Goal: Task Accomplishment & Management: Manage account settings

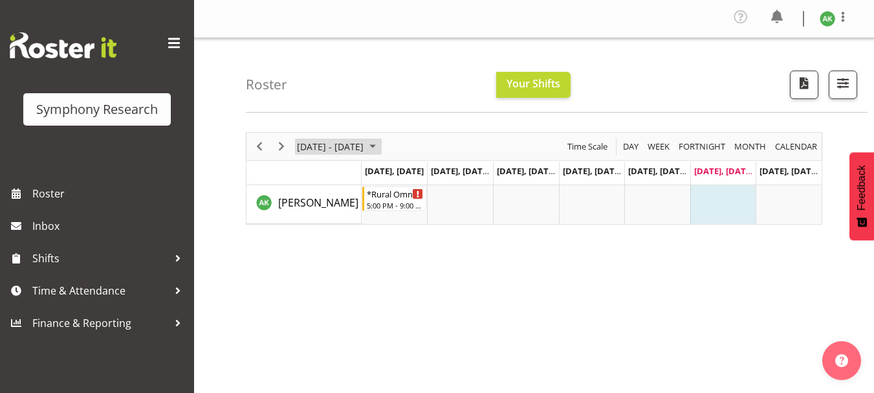
click at [380, 147] on span "August 25 - 31, 2025" at bounding box center [373, 146] width 16 height 16
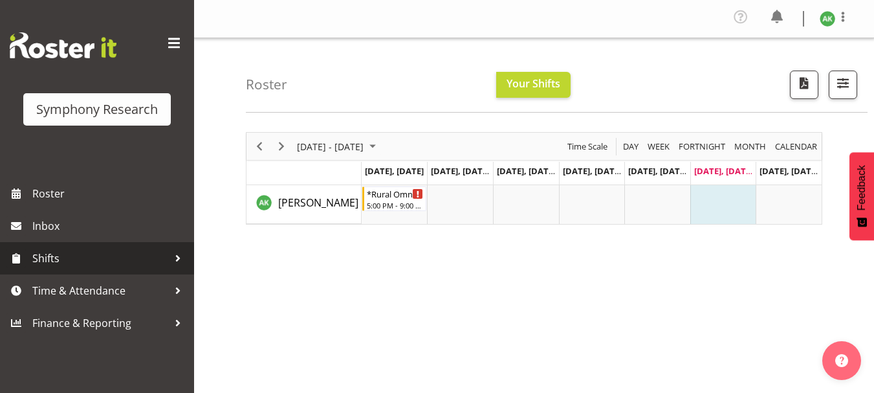
click at [50, 259] on span "Shifts" at bounding box center [100, 257] width 136 height 19
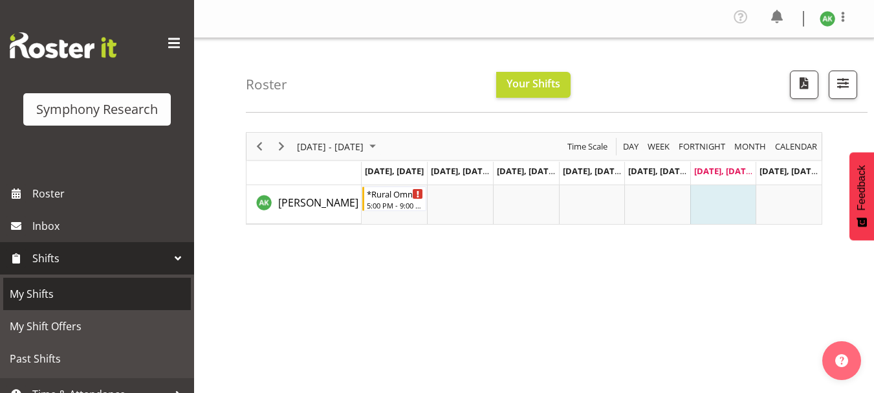
click at [36, 296] on span "My Shifts" at bounding box center [97, 293] width 175 height 19
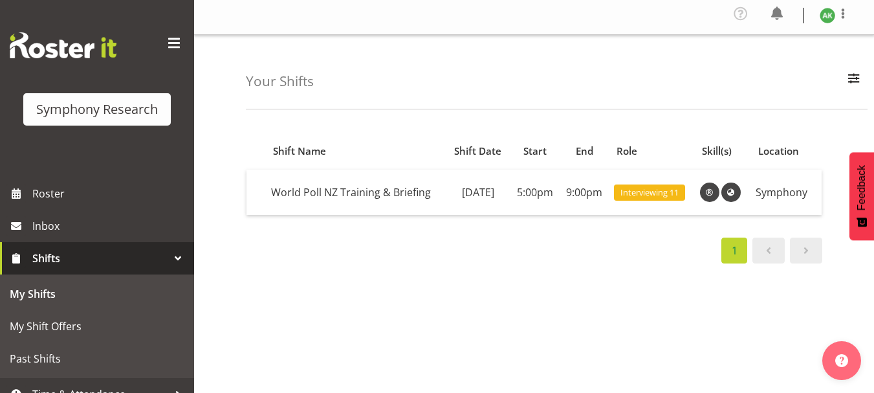
scroll to position [9, 0]
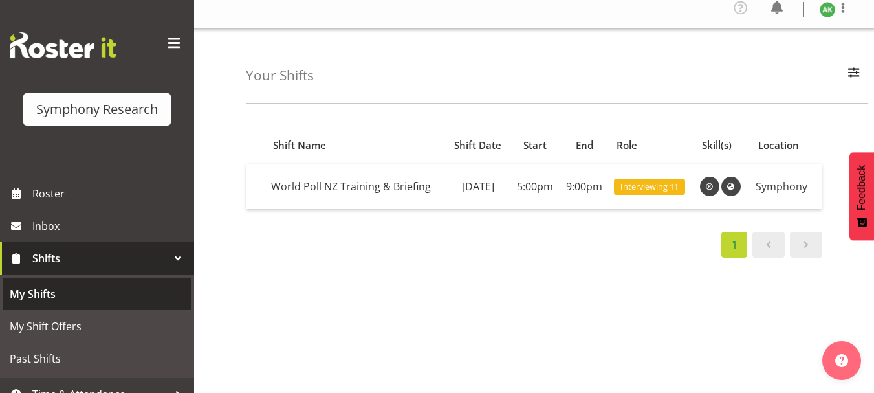
click at [34, 297] on span "My Shifts" at bounding box center [97, 293] width 175 height 19
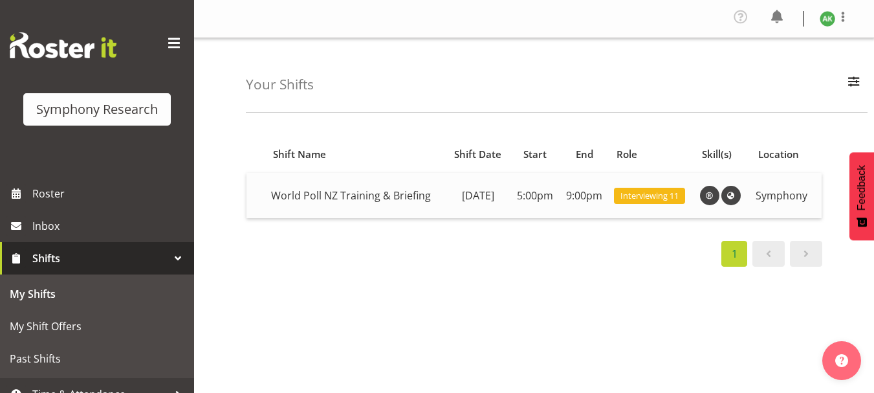
click at [650, 204] on span "Interviewing 11" at bounding box center [649, 196] width 71 height 17
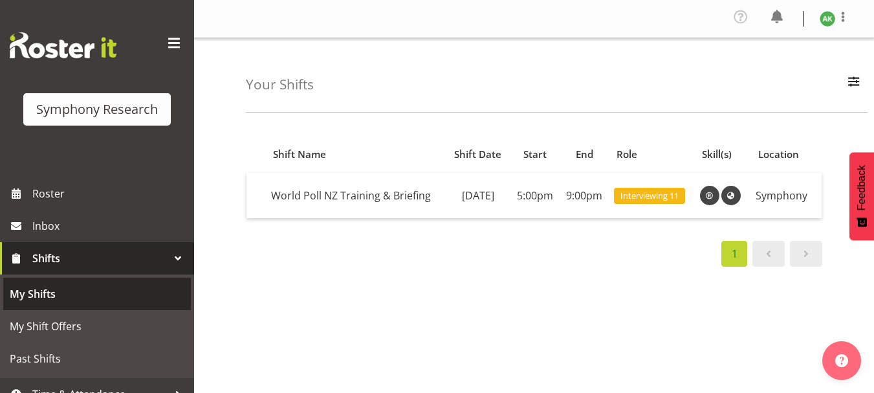
click at [36, 293] on span "My Shifts" at bounding box center [97, 293] width 175 height 19
click at [43, 290] on span "My Shifts" at bounding box center [97, 293] width 175 height 19
click at [47, 296] on span "My Shifts" at bounding box center [97, 293] width 175 height 19
click at [44, 298] on span "My Shifts" at bounding box center [97, 293] width 175 height 19
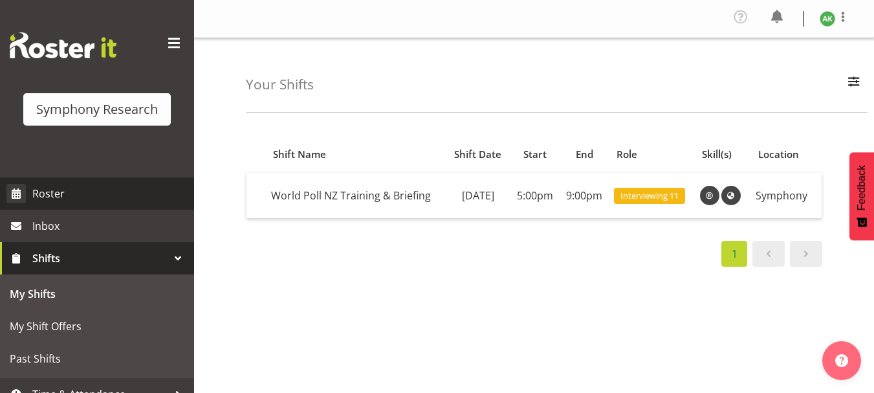
click at [51, 194] on span "Roster" at bounding box center [109, 193] width 155 height 19
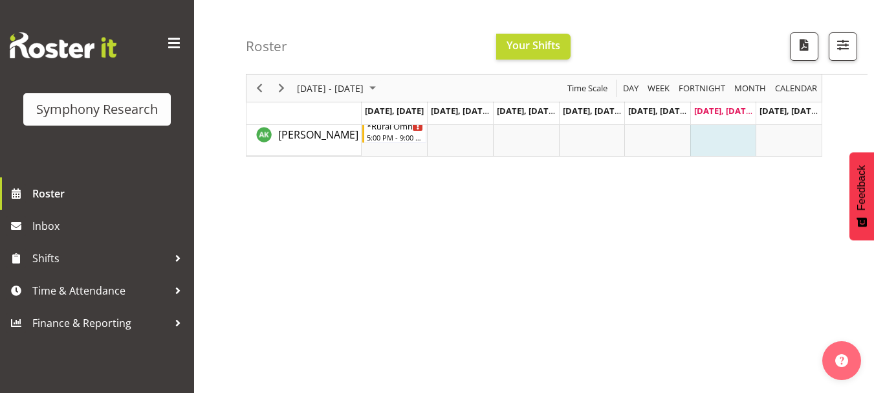
scroll to position [11, 0]
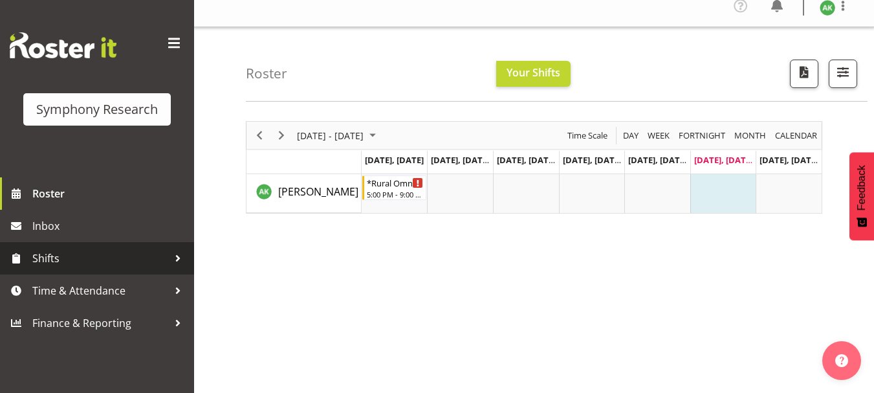
click at [45, 266] on span "Shifts" at bounding box center [100, 257] width 136 height 19
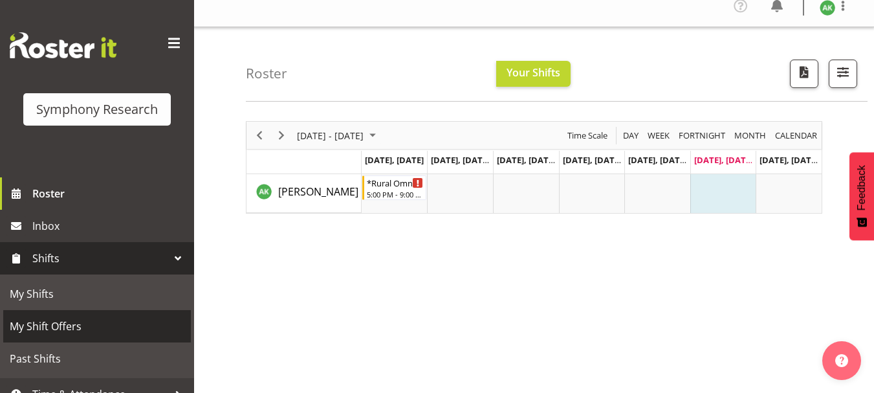
click at [47, 327] on span "My Shift Offers" at bounding box center [97, 325] width 175 height 19
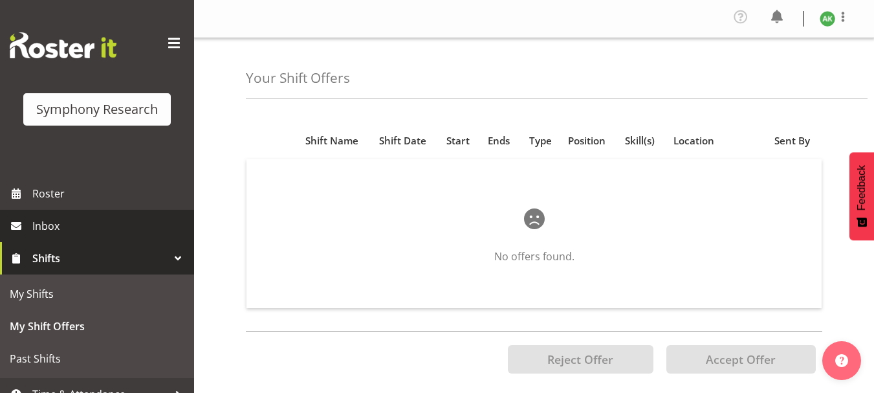
click at [51, 232] on span "Inbox" at bounding box center [109, 225] width 155 height 19
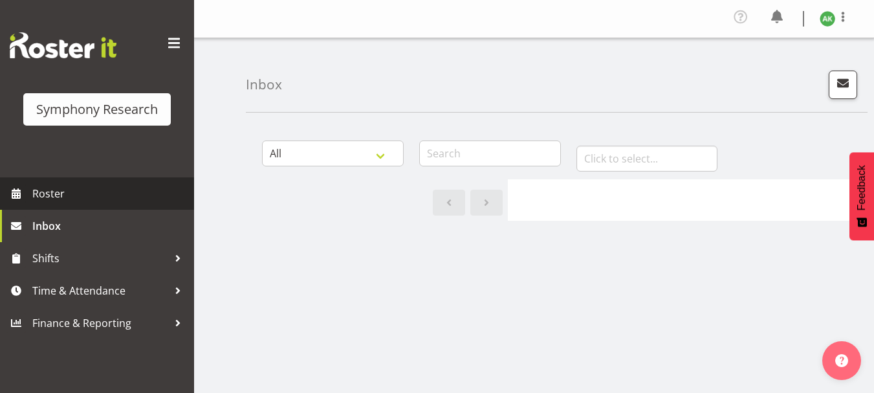
click at [50, 192] on span "Roster" at bounding box center [109, 193] width 155 height 19
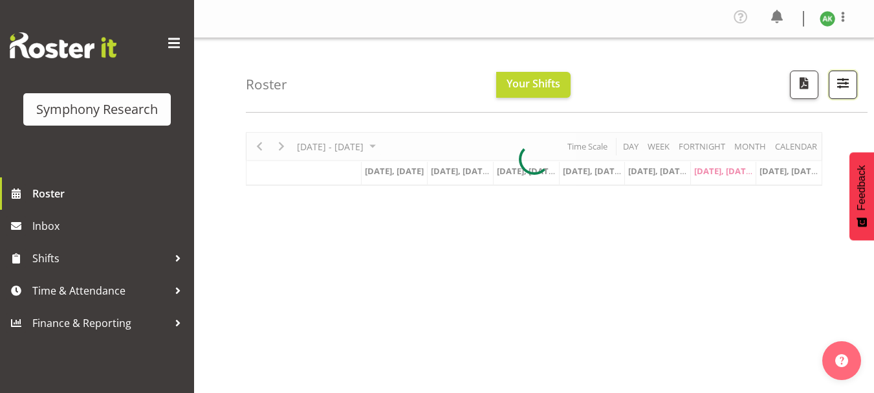
click at [842, 83] on span "button" at bounding box center [842, 82] width 17 height 17
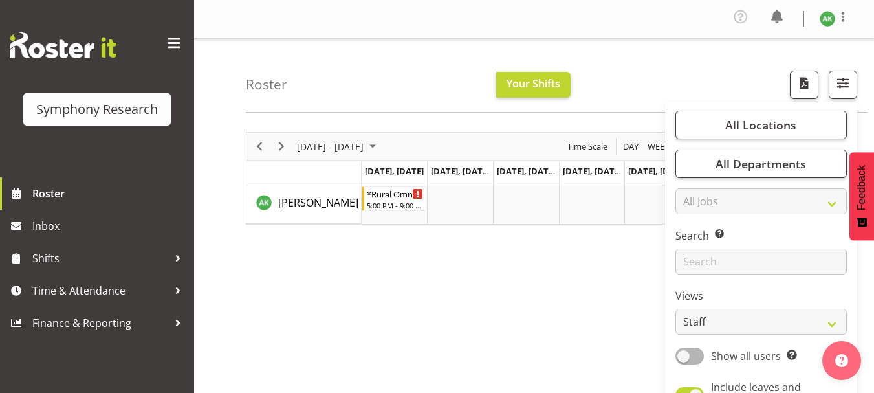
click at [523, 343] on div "August 25 - 31, 2025 Today Day Week Fortnight Month calendar Month Agenda Time …" at bounding box center [560, 380] width 628 height 517
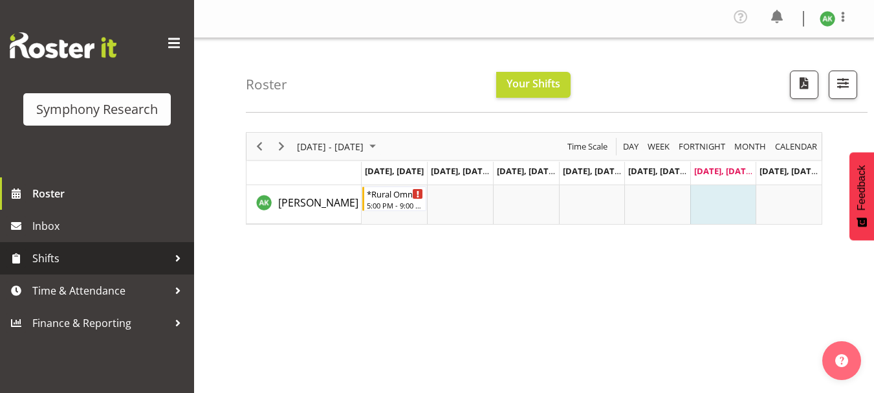
click at [47, 259] on span "Shifts" at bounding box center [100, 257] width 136 height 19
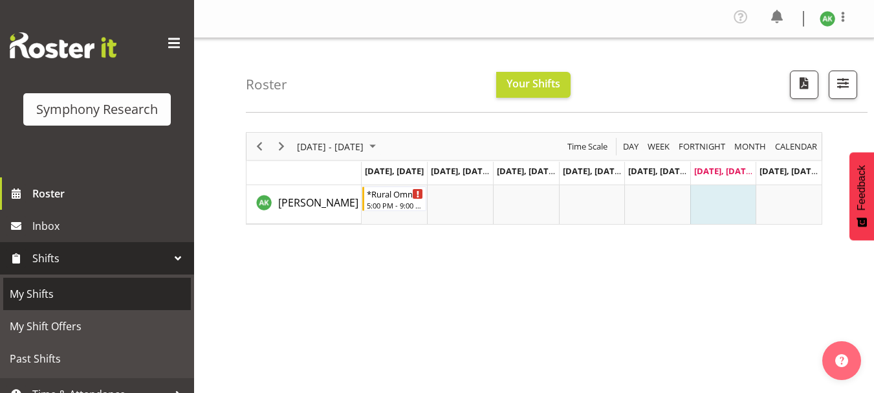
click at [34, 292] on span "My Shifts" at bounding box center [97, 293] width 175 height 19
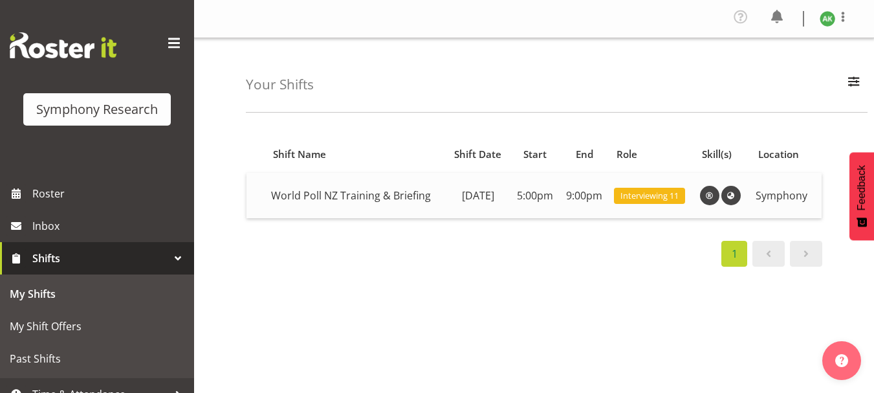
click at [715, 203] on span at bounding box center [710, 196] width 16 height 16
click at [739, 201] on span at bounding box center [731, 196] width 16 height 16
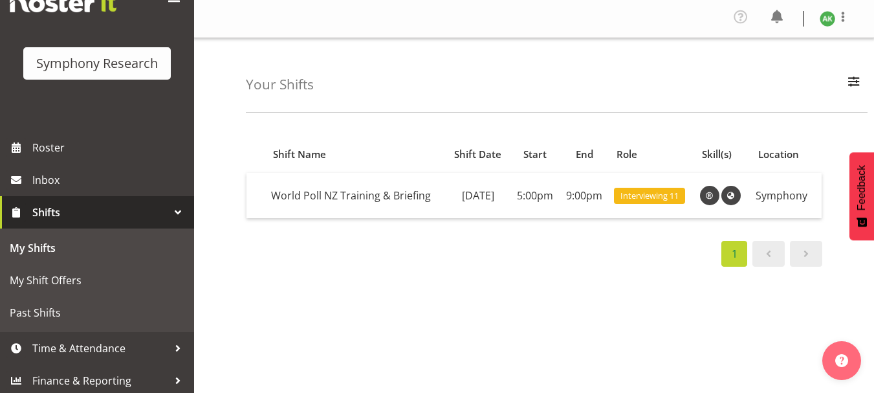
scroll to position [50, 0]
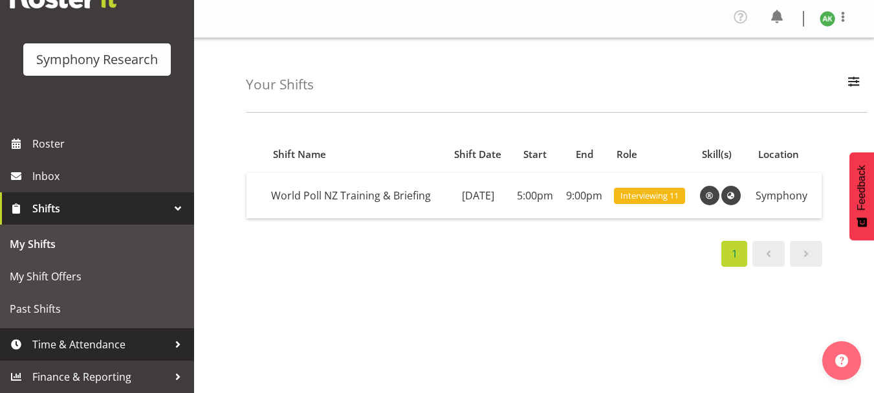
click at [94, 351] on span "Time & Attendance" at bounding box center [100, 343] width 136 height 19
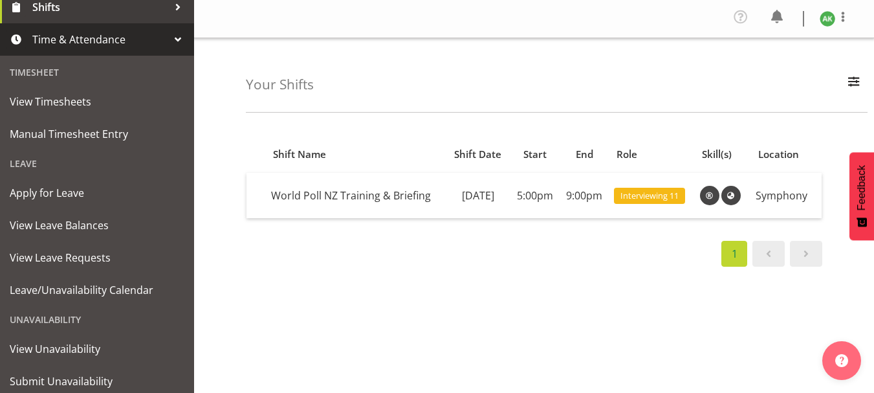
scroll to position [264, 0]
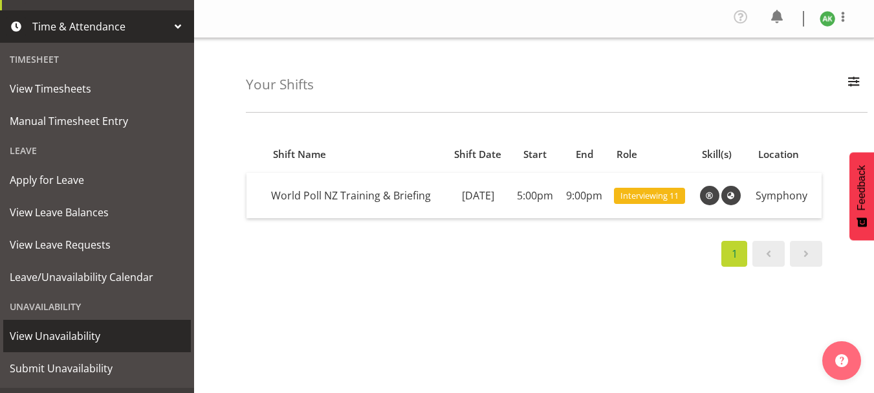
click at [60, 338] on span "View Unavailability" at bounding box center [97, 335] width 175 height 19
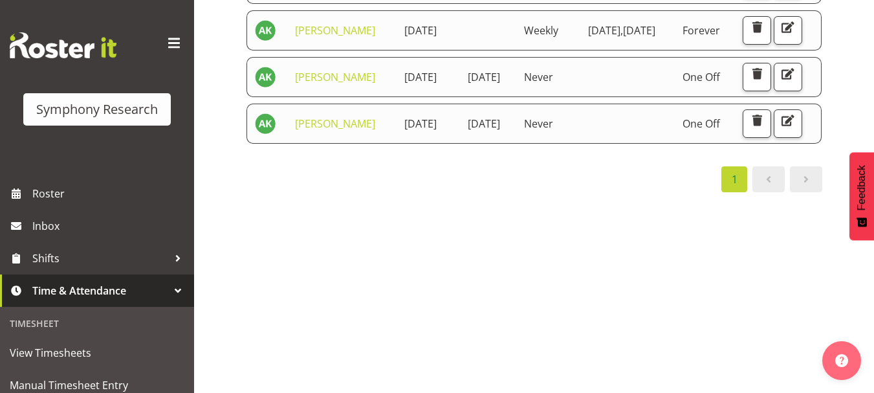
scroll to position [257, 0]
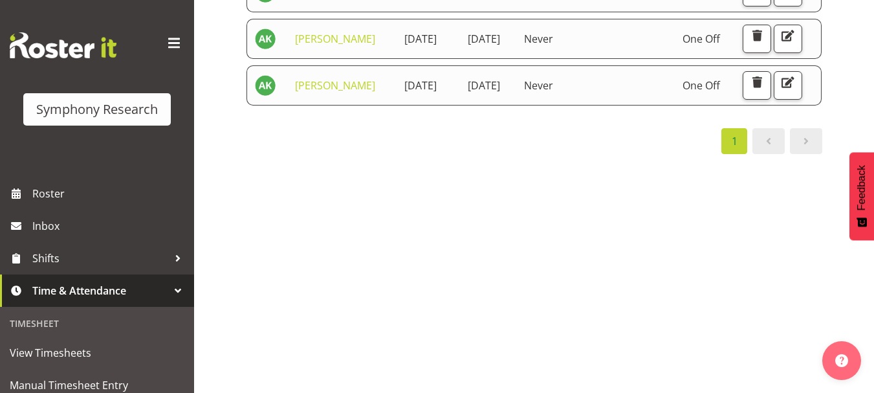
click at [814, 154] on link at bounding box center [806, 141] width 32 height 26
click at [565, 321] on div "Starts At Staff Member Starts At Ends At Repeats Days Until Actions Amit Kumar …" at bounding box center [560, 133] width 628 height 517
click at [539, 296] on div "Starts At Staff Member Starts At Ends At Repeats Days Until Actions Amit Kumar …" at bounding box center [560, 133] width 628 height 517
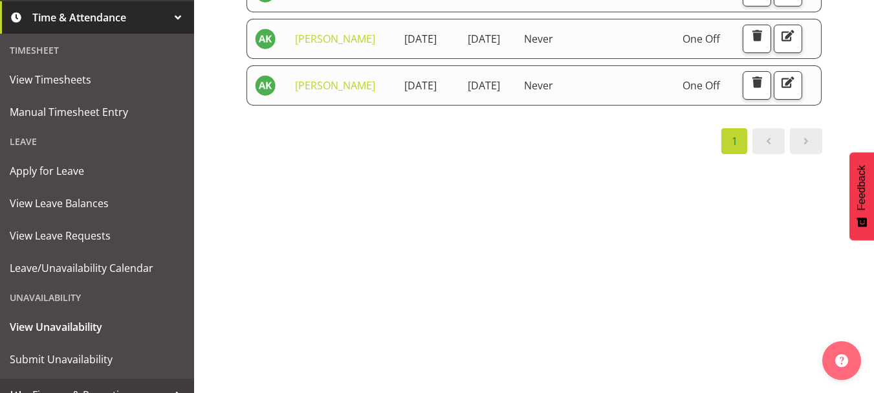
scroll to position [291, 0]
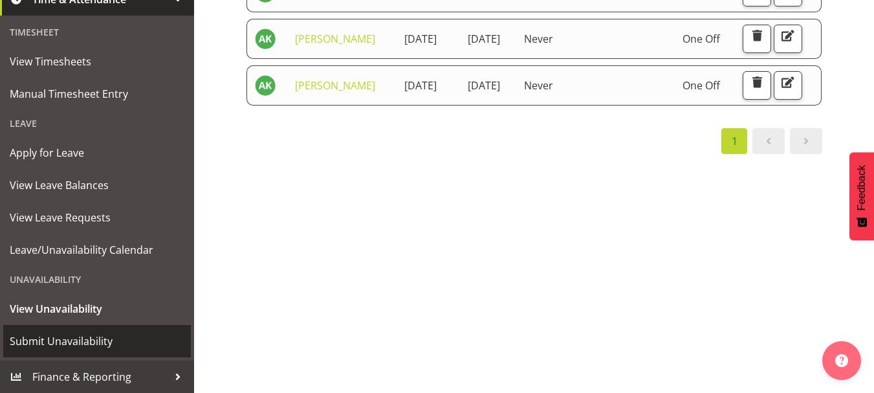
click at [87, 345] on span "Submit Unavailability" at bounding box center [97, 340] width 175 height 19
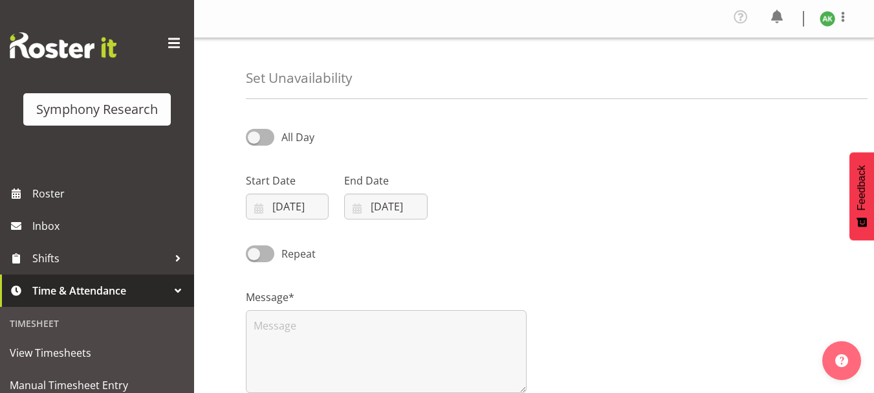
click at [600, 224] on div "Start Date [DATE] January February March April May June July August September O…" at bounding box center [534, 191] width 592 height 72
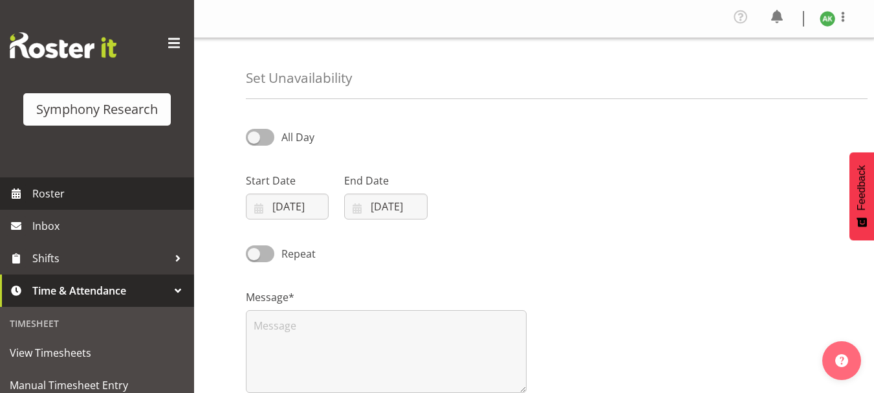
click at [54, 195] on span "Roster" at bounding box center [109, 193] width 155 height 19
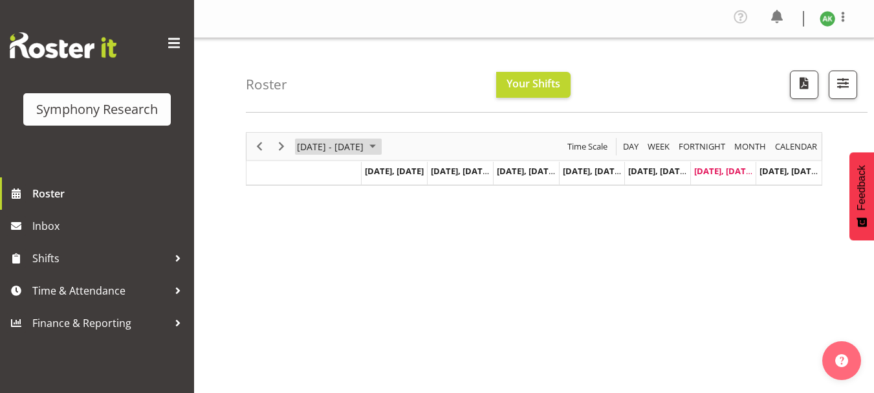
click at [365, 148] on span "[DATE] - [DATE]" at bounding box center [330, 146] width 69 height 16
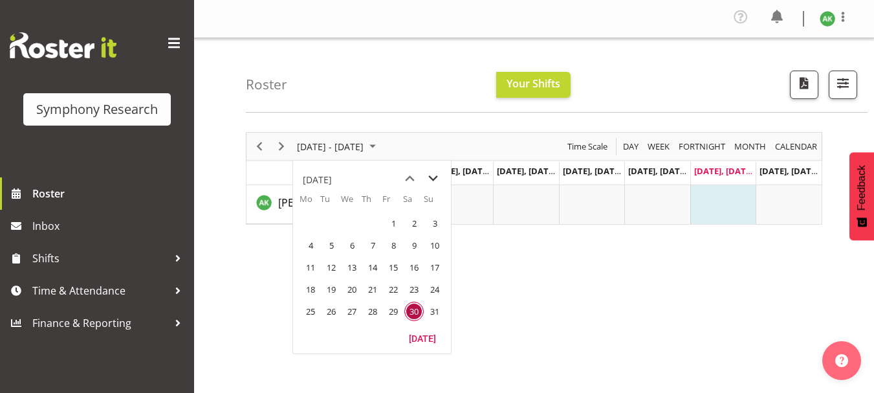
click at [436, 179] on span "next month" at bounding box center [433, 178] width 23 height 23
click at [307, 222] on span "1" at bounding box center [310, 222] width 19 height 19
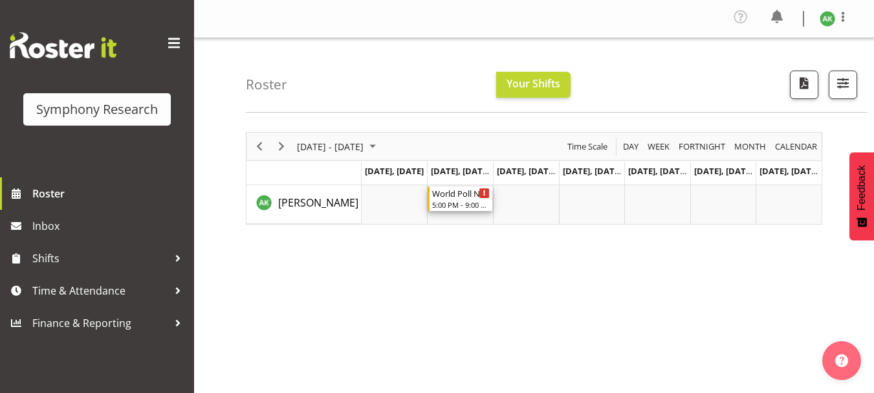
click at [449, 203] on div "5:00 PM - 9:00 PM" at bounding box center [461, 204] width 58 height 10
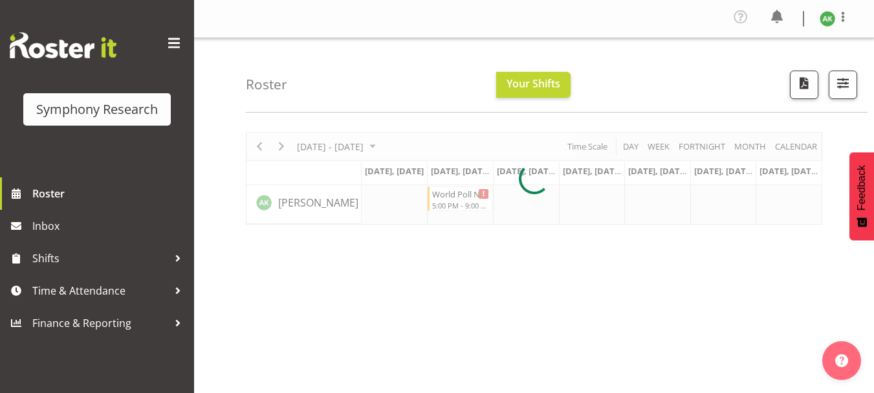
click at [483, 192] on div at bounding box center [534, 178] width 576 height 93
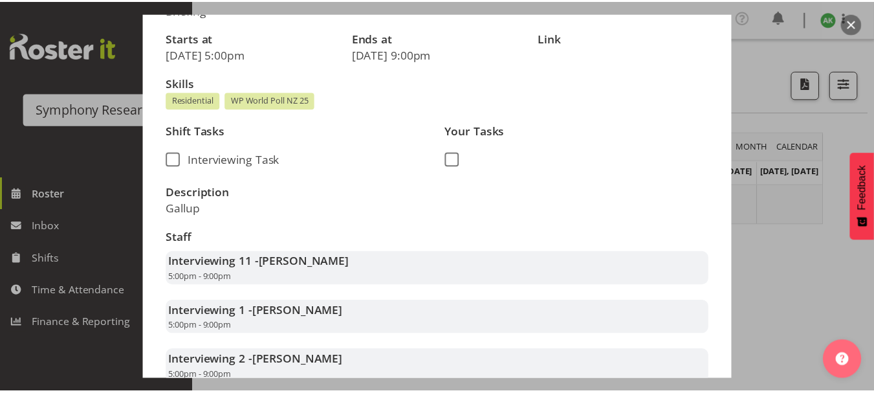
scroll to position [177, 0]
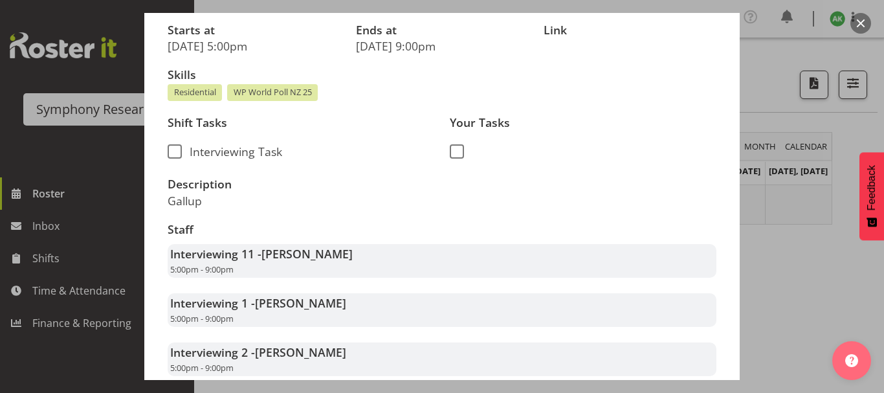
click at [792, 275] on div at bounding box center [442, 196] width 884 height 393
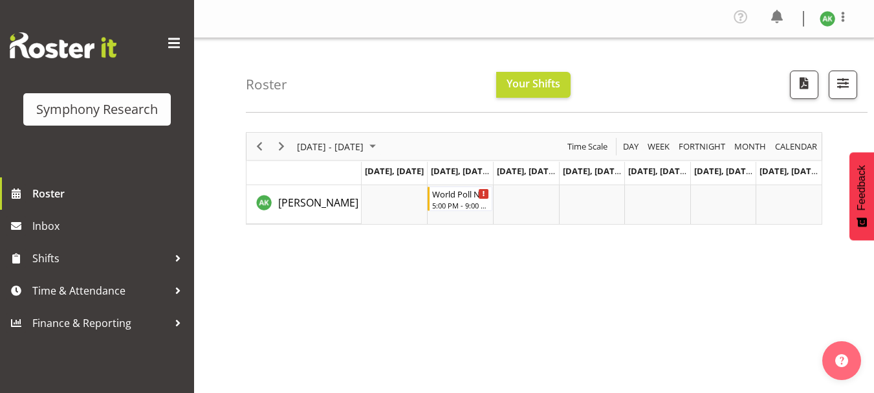
click at [175, 43] on span at bounding box center [174, 43] width 21 height 21
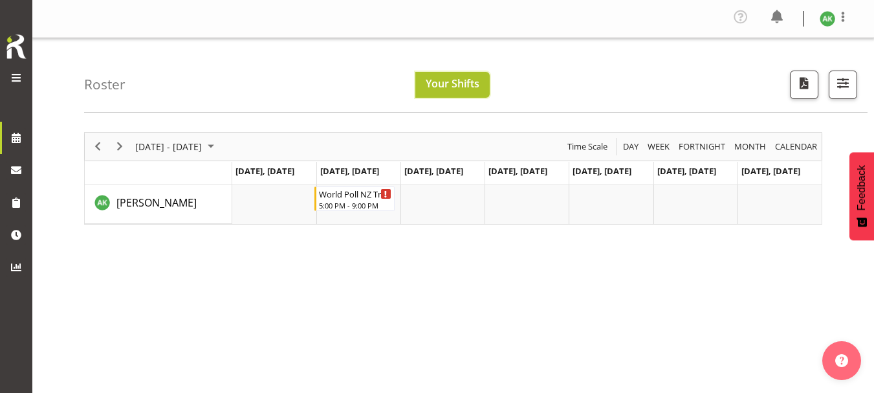
click at [452, 91] on button "Your Shifts" at bounding box center [452, 85] width 74 height 26
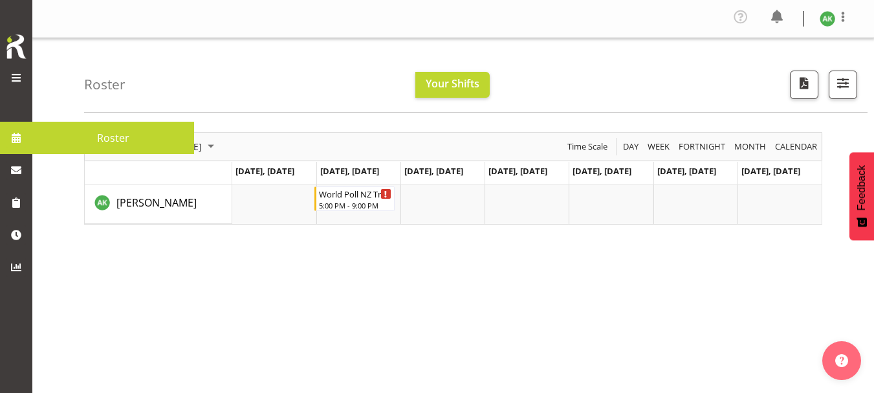
click at [10, 74] on span at bounding box center [16, 78] width 16 height 16
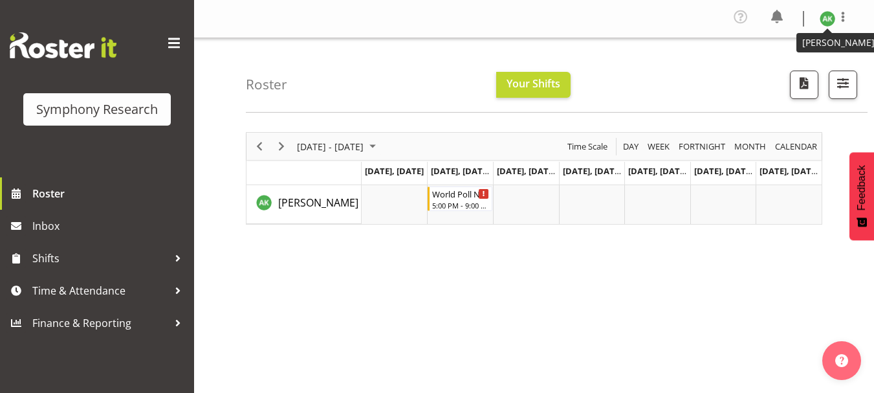
click at [829, 21] on img at bounding box center [828, 19] width 16 height 16
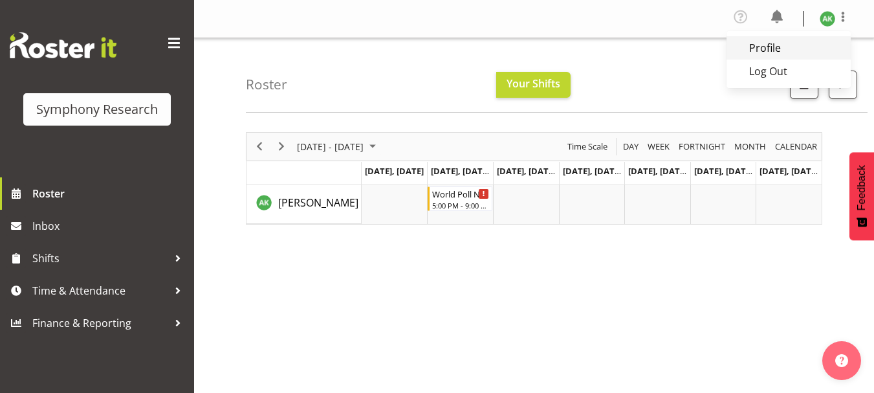
click at [769, 48] on link "Profile" at bounding box center [788, 47] width 124 height 23
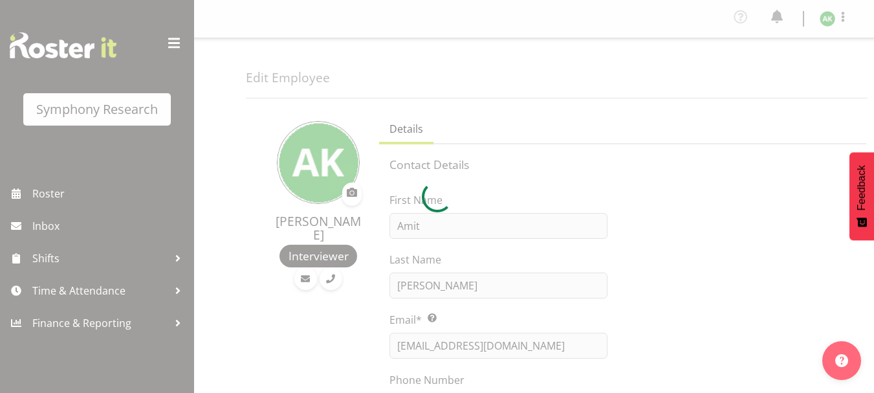
select select "TimelineWeek"
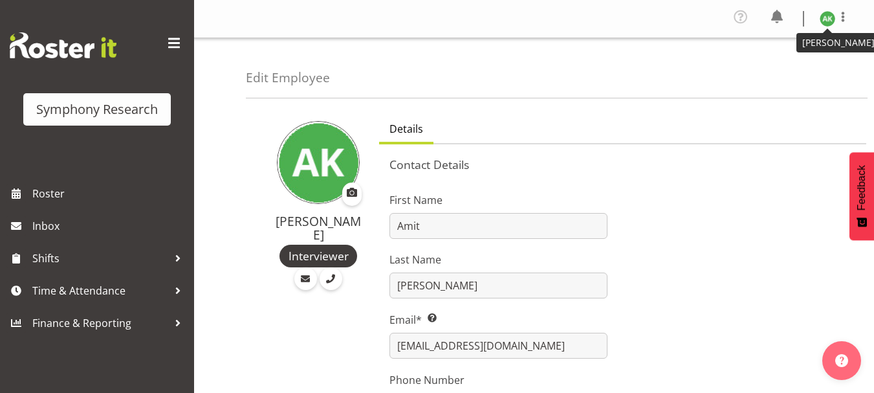
click at [830, 21] on img at bounding box center [828, 19] width 16 height 16
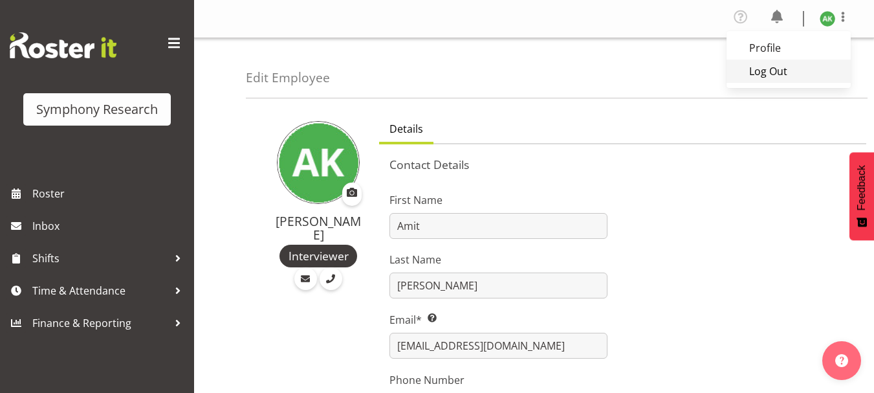
click at [768, 69] on link "Log Out" at bounding box center [788, 71] width 124 height 23
